Goal: Information Seeking & Learning: Learn about a topic

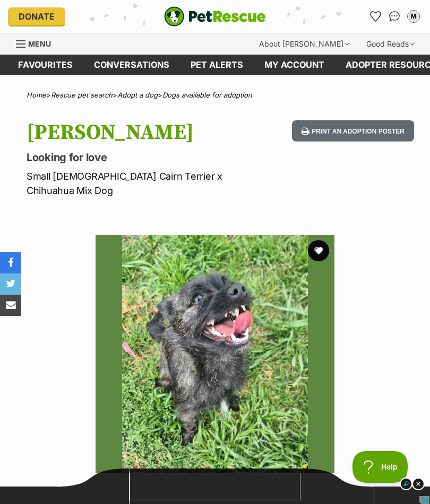
click at [315, 240] on button "favourite" at bounding box center [318, 250] width 21 height 21
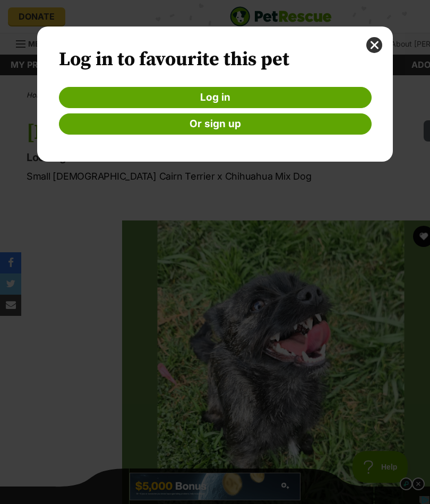
click at [330, 100] on link "Log in" at bounding box center [215, 97] width 312 height 21
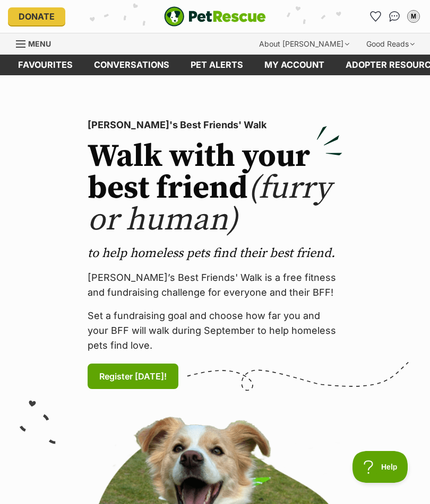
click at [25, 38] on link "Menu" at bounding box center [37, 42] width 42 height 19
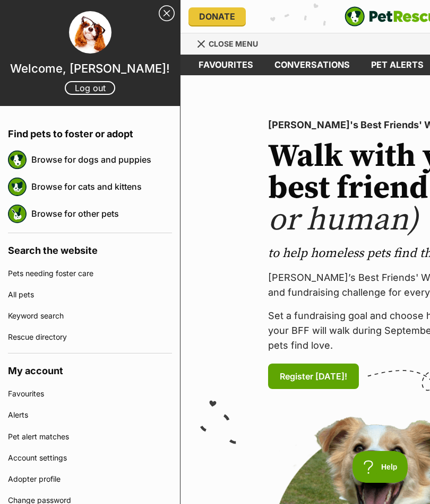
click at [124, 167] on link "Browse for dogs and puppies" at bounding box center [101, 160] width 141 height 22
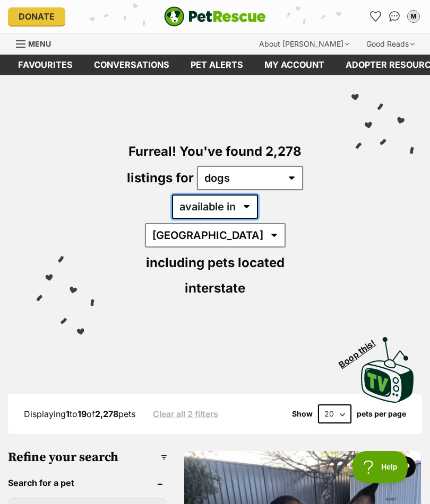
click at [206, 207] on select "available in located in" at bounding box center [215, 207] width 86 height 24
select select "disabled"
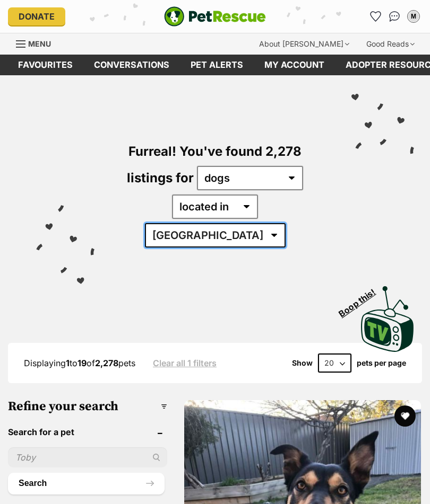
click at [285, 223] on select "Australia ACT NSW QLD SA TAS VIC WA" at bounding box center [215, 235] width 141 height 24
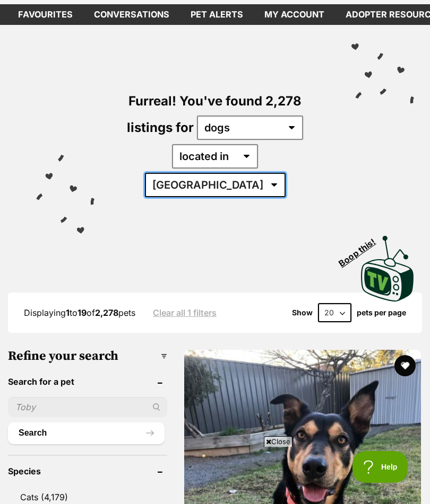
click at [285, 173] on select "Australia ACT NSW QLD SA TAS VIC WA" at bounding box center [215, 185] width 141 height 24
select select "VIC"
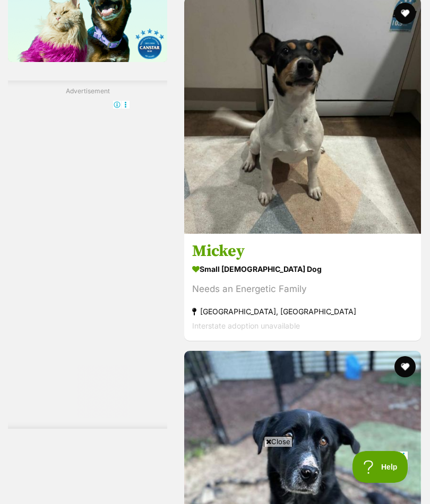
scroll to position [1820, 0]
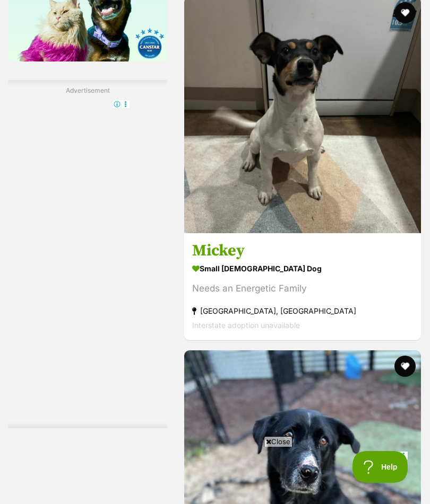
click at [369, 233] on img at bounding box center [302, 115] width 237 height 237
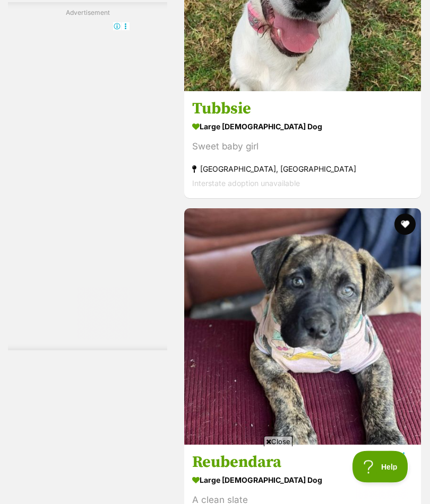
scroll to position [5680, 0]
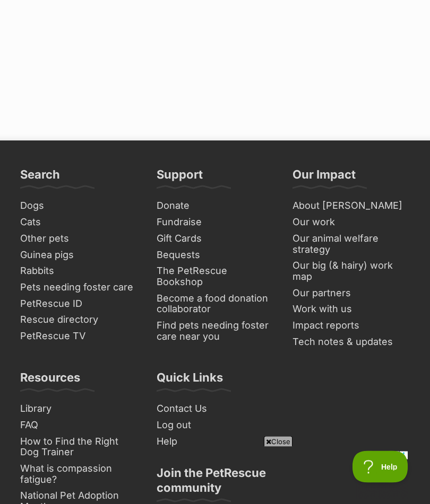
scroll to position [8130, 0]
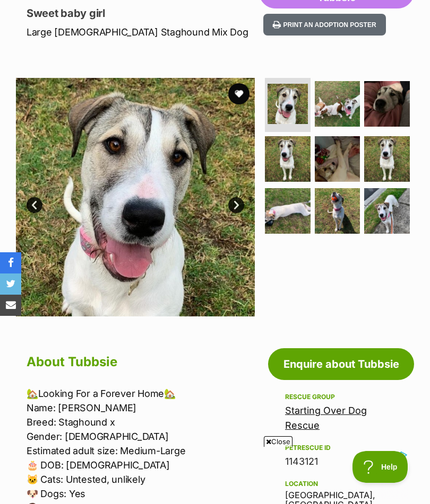
scroll to position [143, 0]
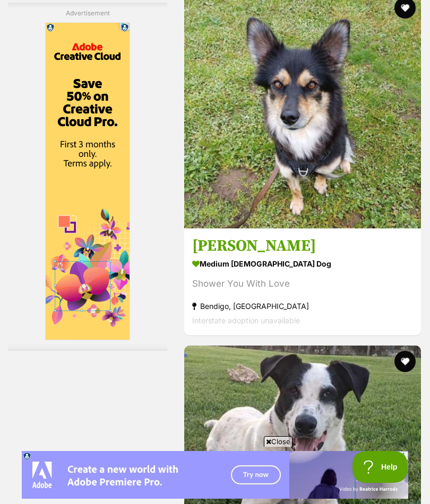
scroll to position [3073, 0]
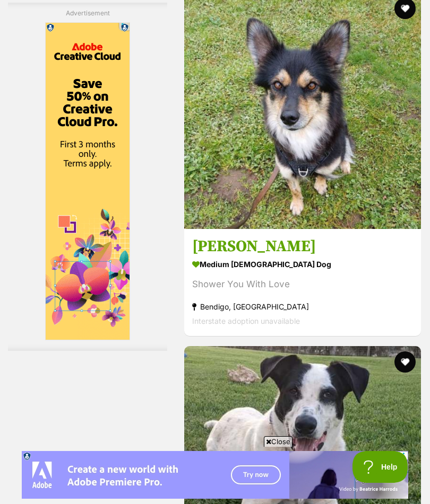
click at [193, 229] on img at bounding box center [302, 111] width 237 height 237
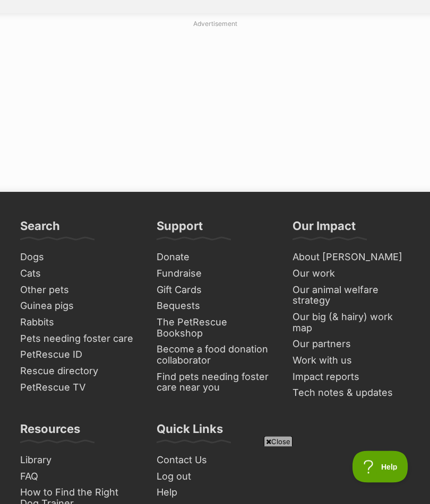
scroll to position [8205, 0]
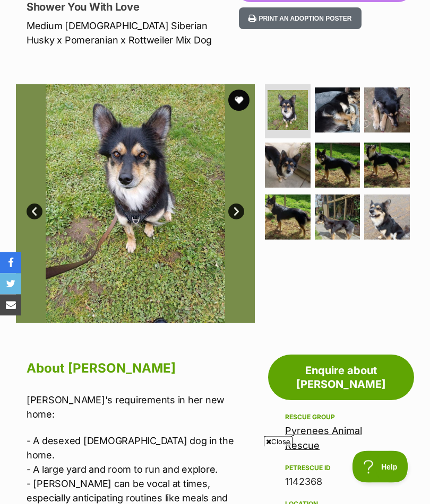
scroll to position [136, 0]
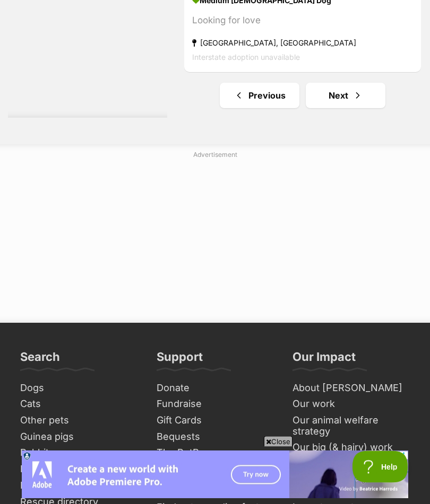
scroll to position [8207, 0]
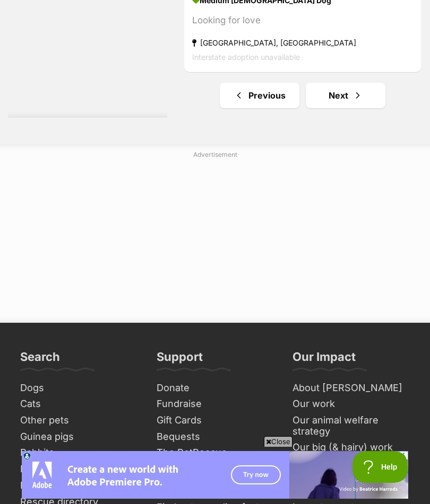
click at [330, 108] on link "Next" at bounding box center [346, 95] width 80 height 25
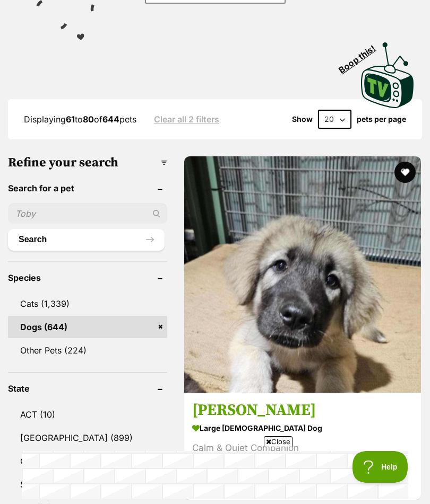
click at [247, 345] on img at bounding box center [302, 274] width 237 height 237
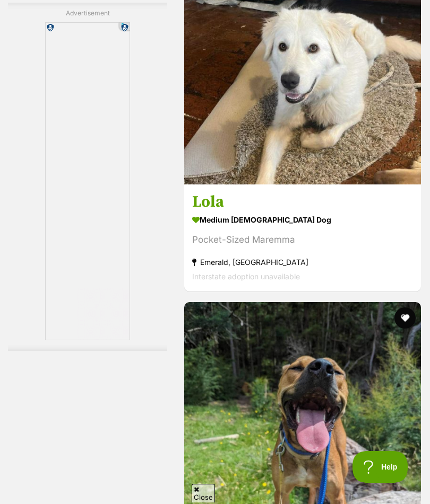
scroll to position [4201, 0]
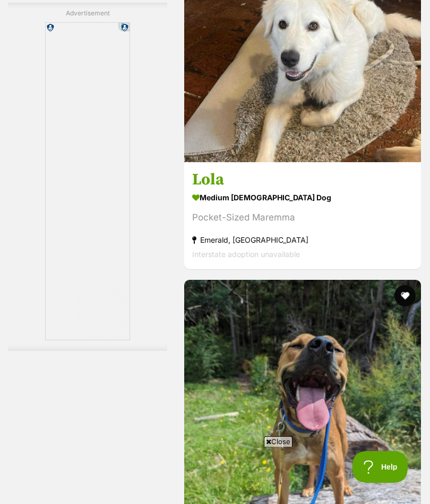
click at [194, 162] on img at bounding box center [302, 44] width 237 height 237
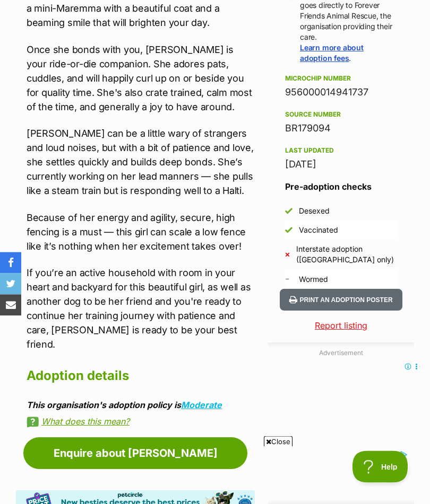
scroll to position [755, 0]
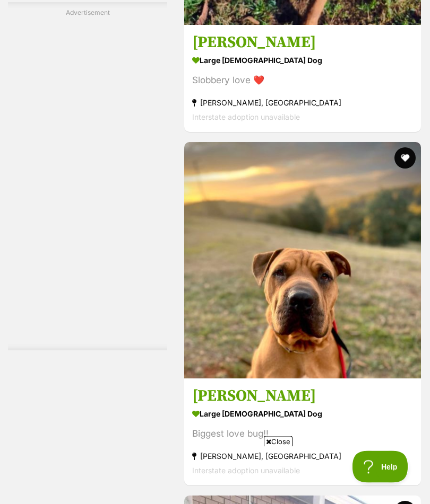
scroll to position [6226, 0]
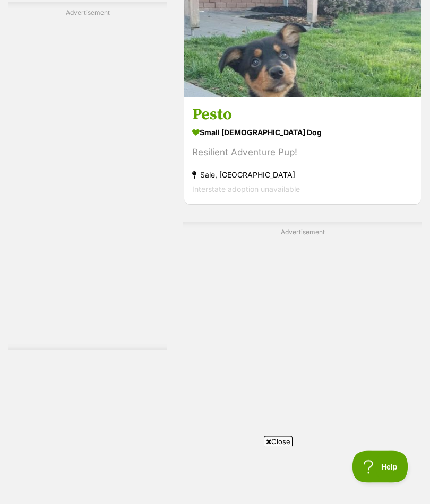
scroll to position [6890, 0]
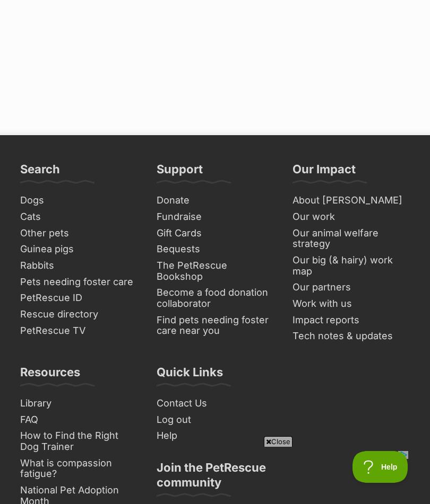
scroll to position [8279, 0]
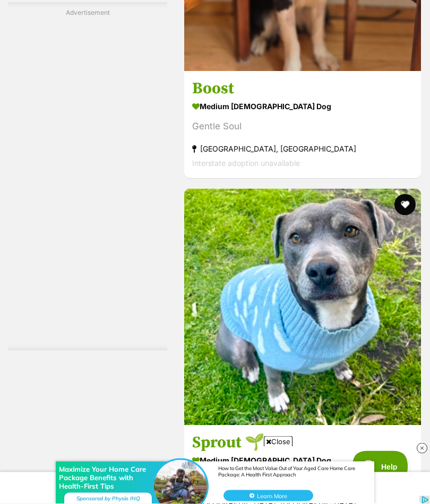
scroll to position [6313, 0]
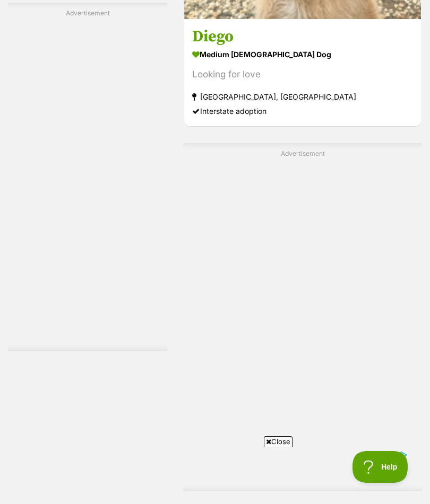
scroll to position [7072, 0]
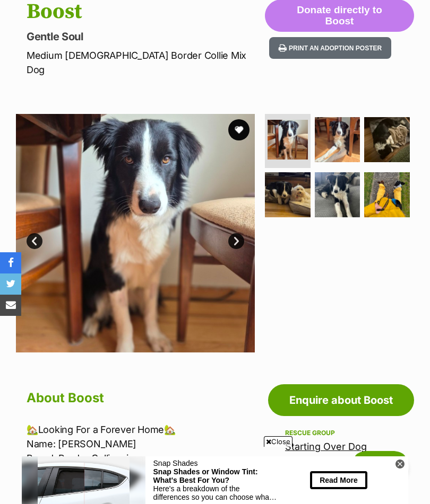
scroll to position [107, 0]
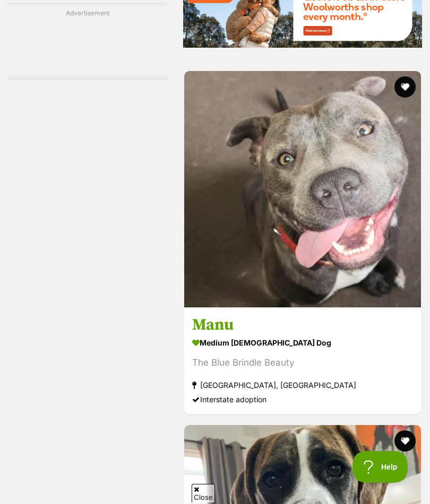
scroll to position [5032, 0]
